Goal: Book appointment/travel/reservation

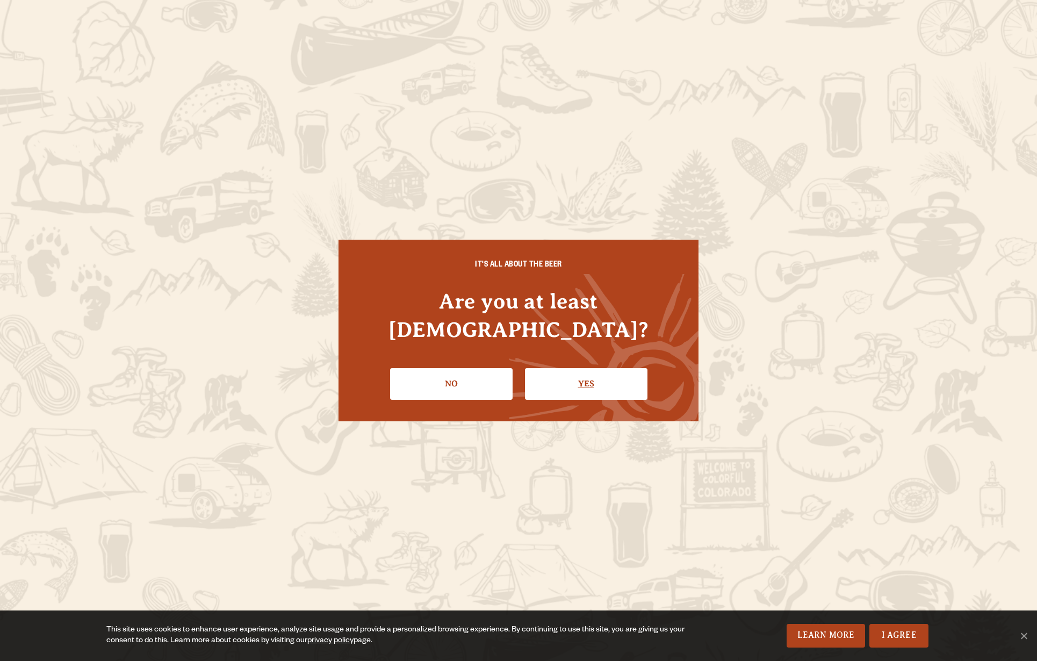
click at [571, 368] on link "Yes" at bounding box center [586, 383] width 123 height 31
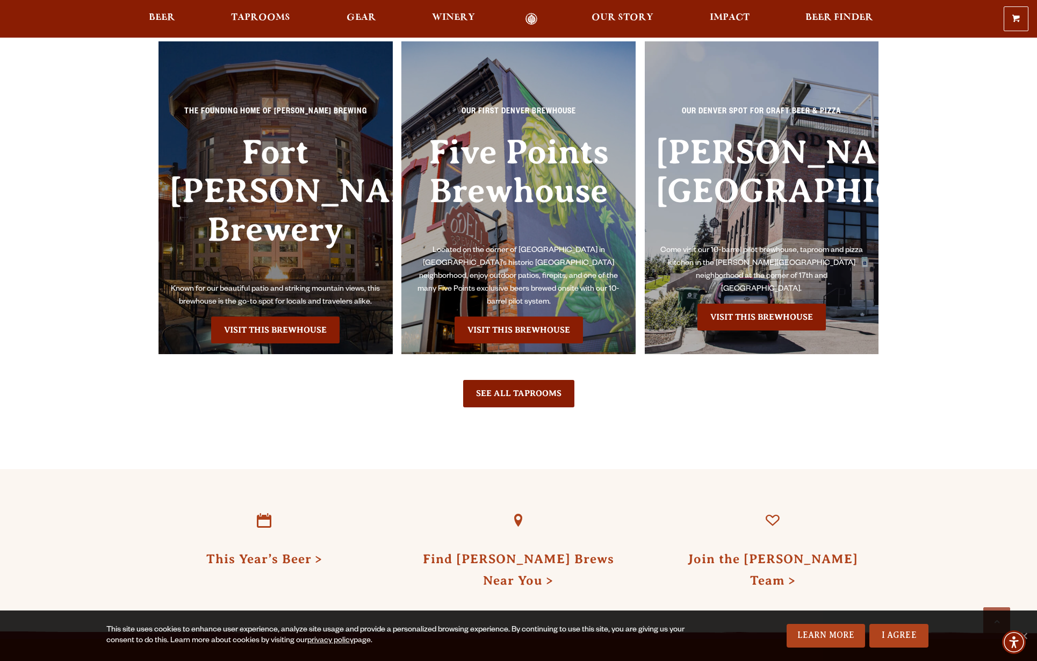
scroll to position [2530, 0]
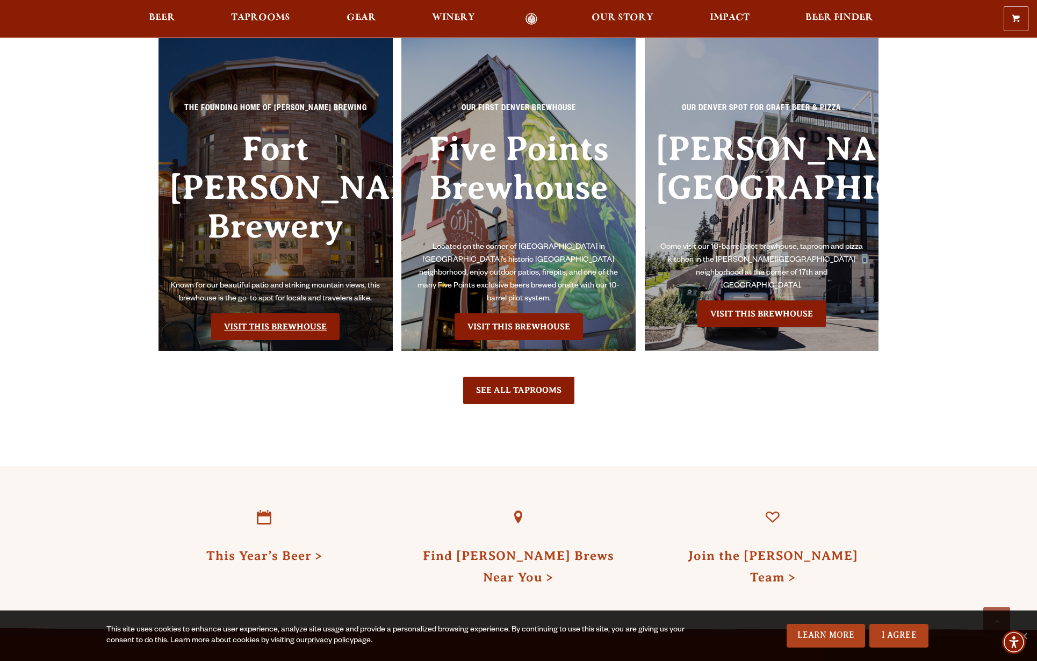
click at [296, 340] on link "Visit this Brewhouse" at bounding box center [275, 326] width 128 height 27
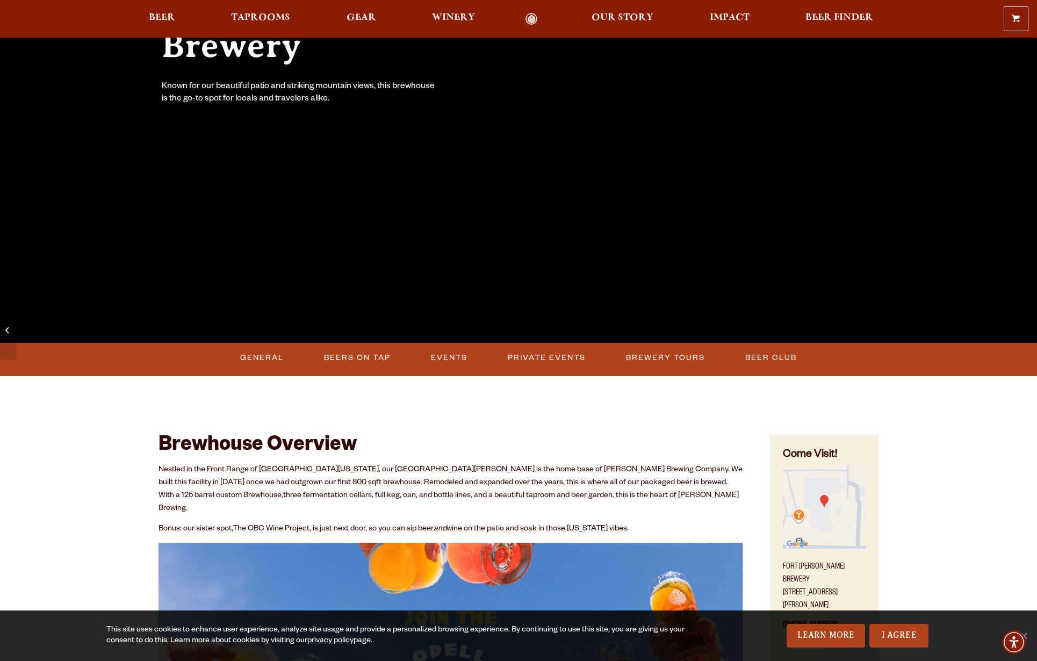
scroll to position [213, 0]
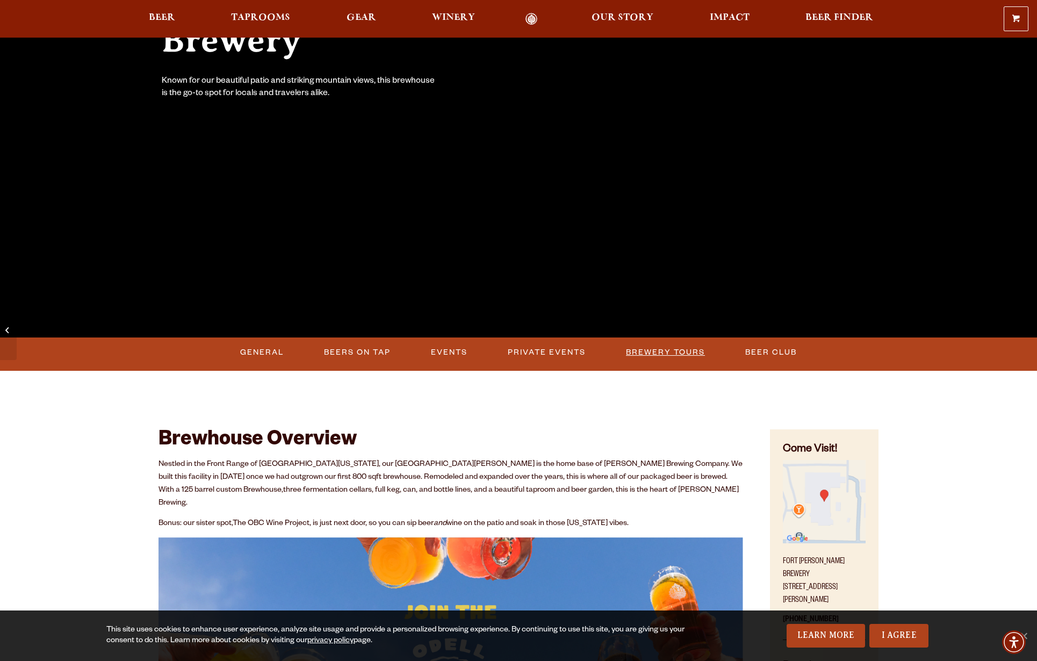
click at [666, 356] on link "Brewery Tours" at bounding box center [666, 352] width 88 height 25
